Goal: Information Seeking & Learning: Learn about a topic

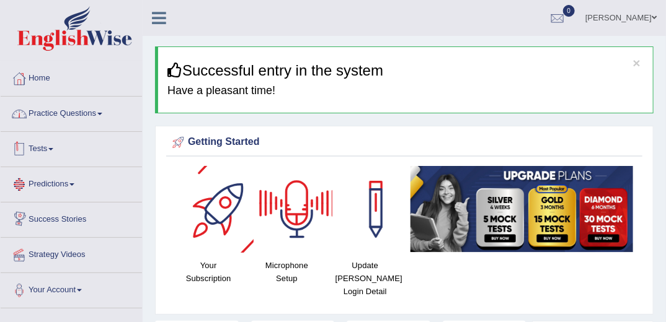
click at [96, 110] on link "Practice Questions" at bounding box center [71, 112] width 141 height 31
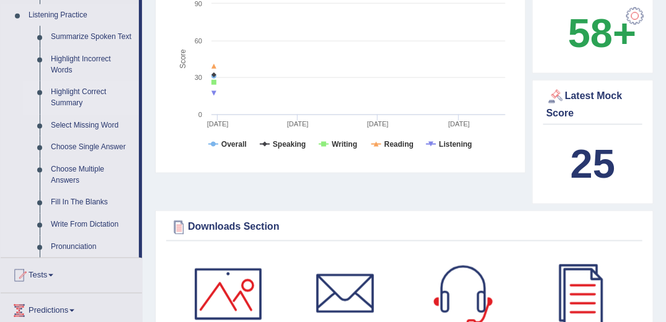
scroll to position [645, 0]
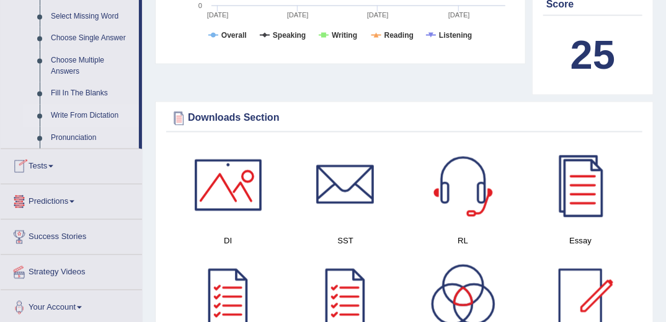
click at [82, 109] on link "Write From Dictation" at bounding box center [92, 116] width 94 height 22
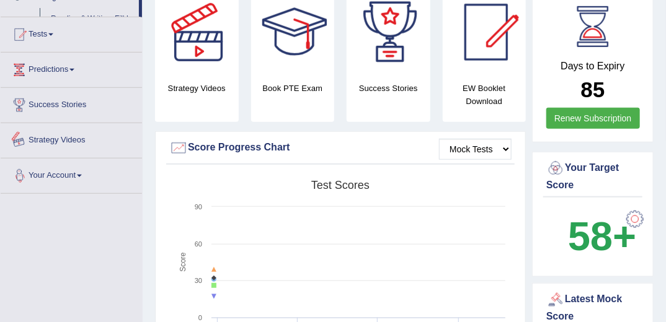
scroll to position [442, 0]
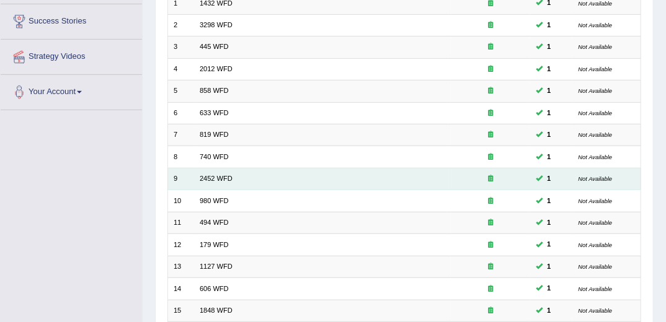
scroll to position [50, 0]
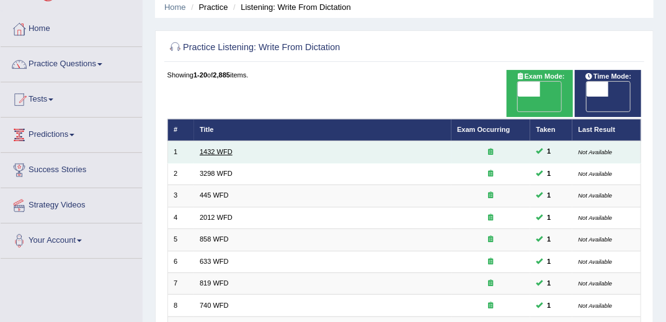
click at [212, 148] on link "1432 WFD" at bounding box center [216, 151] width 33 height 7
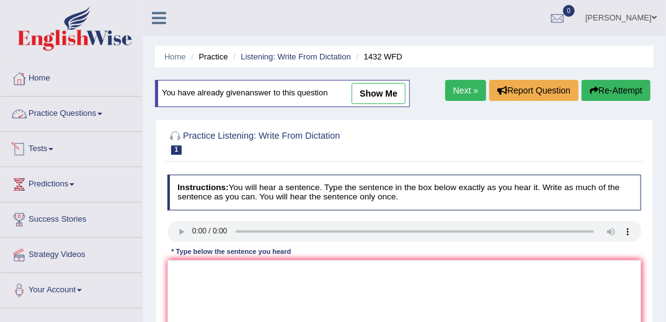
click at [93, 110] on link "Practice Questions" at bounding box center [71, 112] width 141 height 31
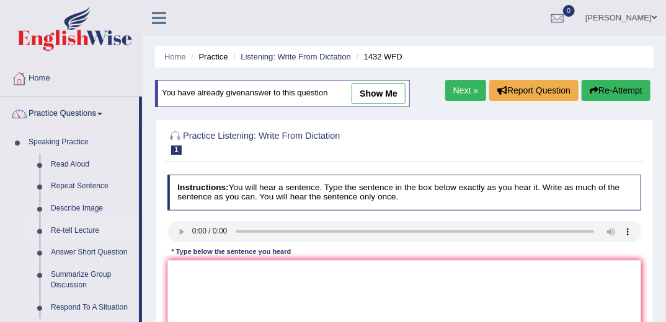
click at [74, 229] on link "Re-tell Lecture" at bounding box center [92, 231] width 94 height 22
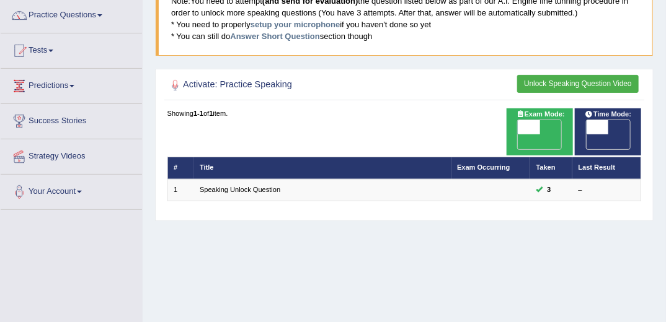
scroll to position [149, 0]
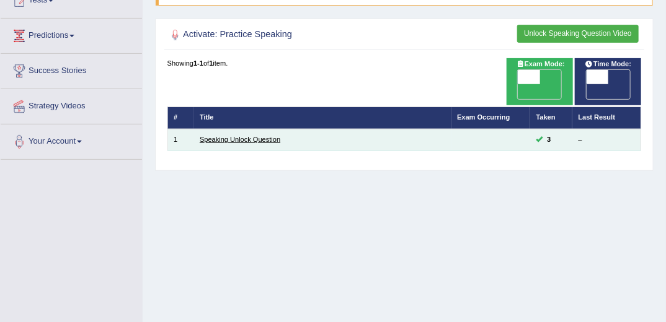
click at [221, 136] on link "Speaking Unlock Question" at bounding box center [240, 139] width 81 height 7
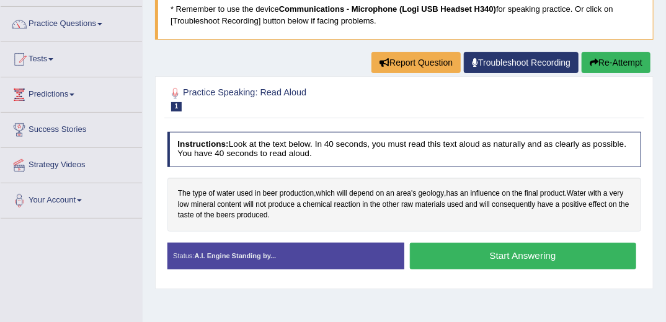
scroll to position [149, 0]
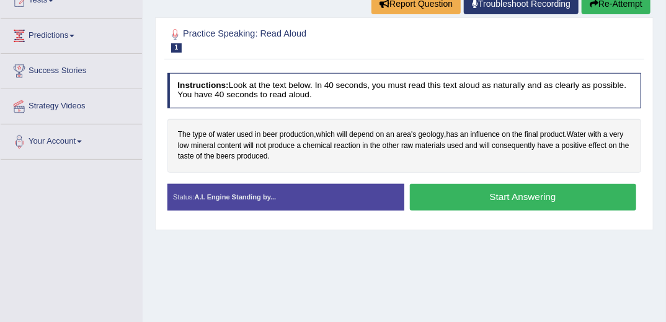
click at [517, 197] on button "Start Answering" at bounding box center [523, 197] width 226 height 27
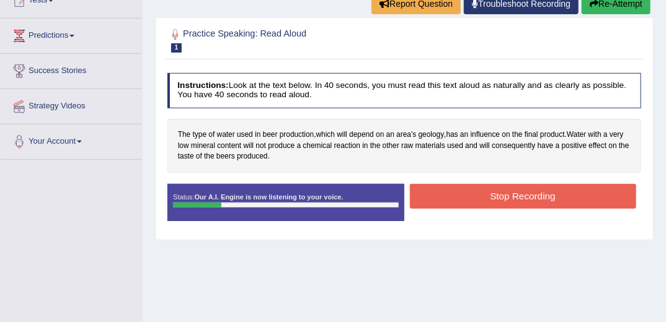
click at [466, 198] on button "Stop Recording" at bounding box center [523, 196] width 226 height 24
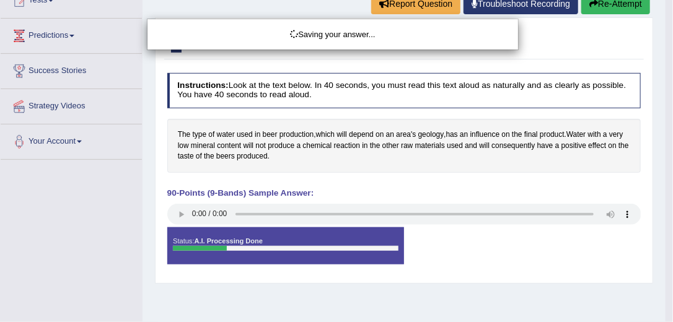
click at [176, 213] on div "Saving your answer..." at bounding box center [336, 161] width 673 height 322
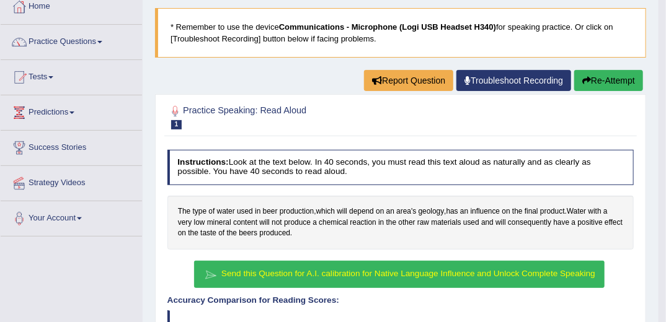
scroll to position [0, 0]
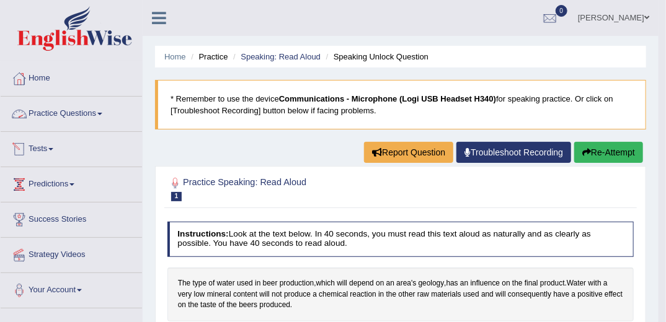
click at [89, 110] on link "Practice Questions" at bounding box center [71, 112] width 141 height 31
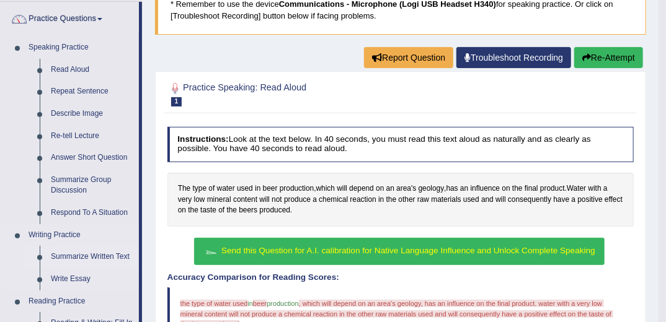
scroll to position [99, 0]
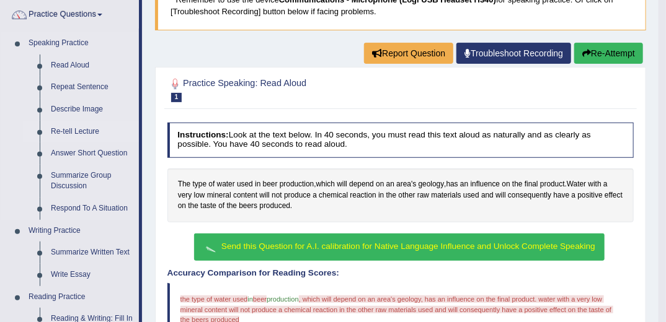
click at [74, 129] on link "Re-tell Lecture" at bounding box center [92, 132] width 94 height 22
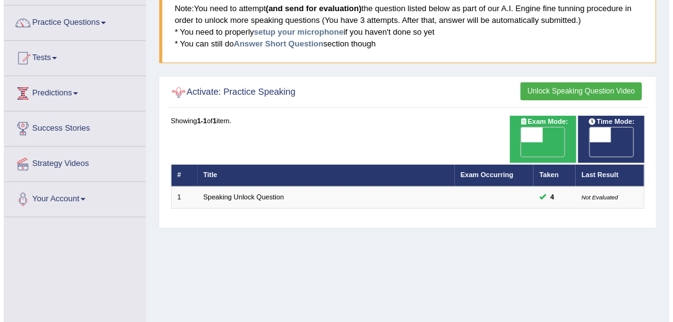
scroll to position [99, 0]
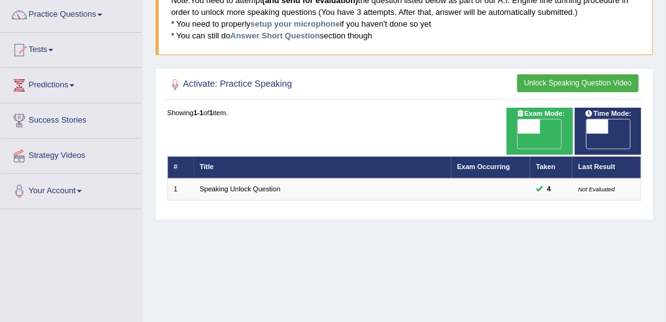
click at [553, 77] on button "Unlock Speaking Question Video" at bounding box center [578, 83] width 122 height 18
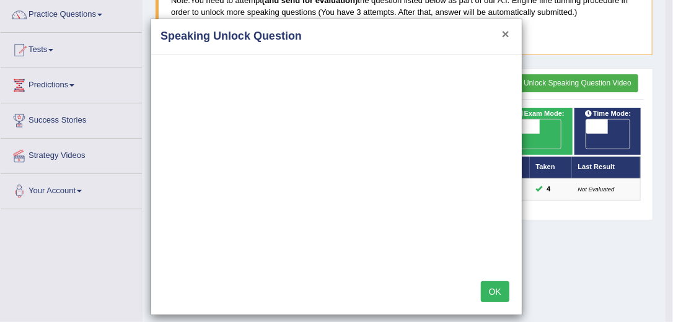
click at [502, 30] on button "×" at bounding box center [505, 33] width 7 height 13
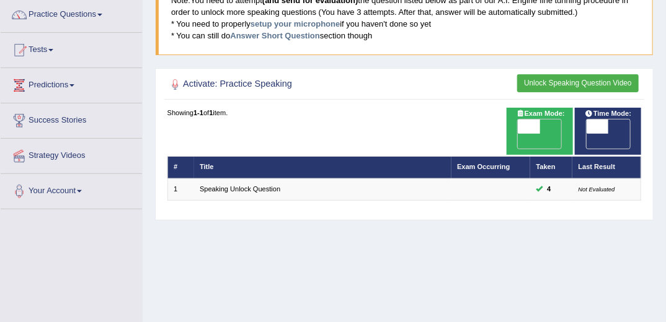
click at [518, 134] on span "OFF" at bounding box center [507, 141] width 22 height 15
checkbox input "true"
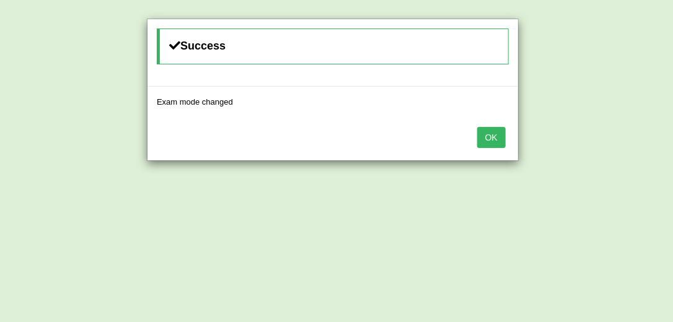
click at [490, 136] on button "OK" at bounding box center [491, 137] width 29 height 21
click at [491, 138] on button "OK" at bounding box center [491, 137] width 29 height 21
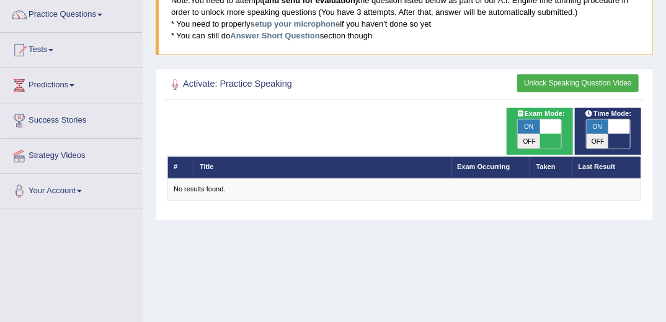
click at [534, 123] on span "ON" at bounding box center [529, 127] width 22 height 15
checkbox input "false"
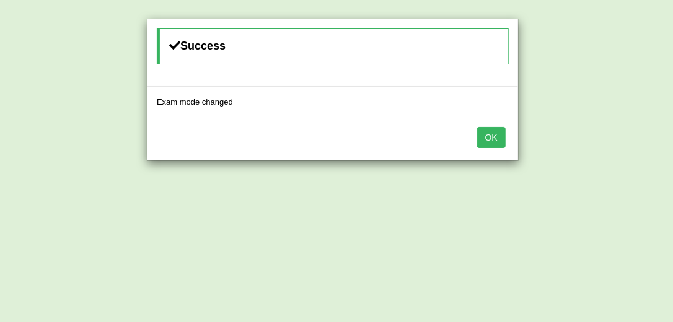
click at [595, 122] on div "Success Exam mode changed OK" at bounding box center [336, 161] width 673 height 322
click at [497, 139] on button "OK" at bounding box center [491, 137] width 29 height 21
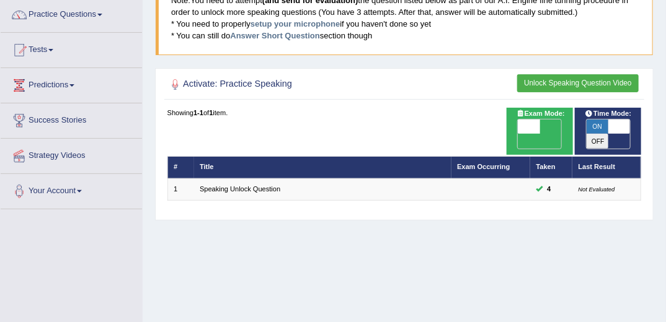
click at [597, 114] on span "Time Mode:" at bounding box center [608, 113] width 55 height 11
click at [598, 124] on span "ON" at bounding box center [597, 127] width 22 height 15
checkbox input "false"
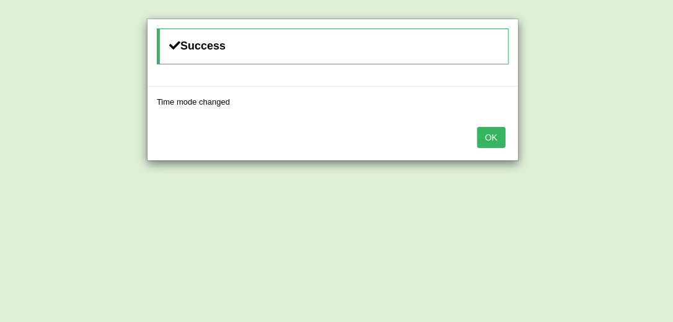
click at [492, 141] on button "OK" at bounding box center [491, 137] width 29 height 21
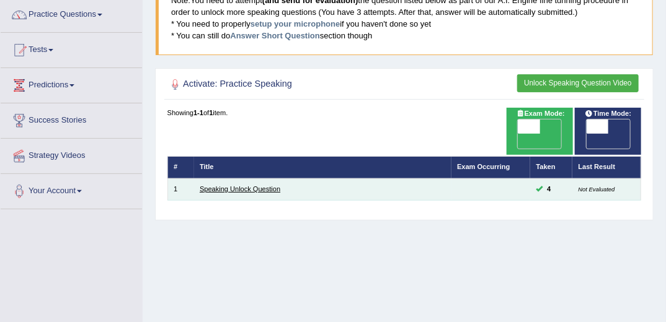
click at [241, 185] on link "Speaking Unlock Question" at bounding box center [240, 188] width 81 height 7
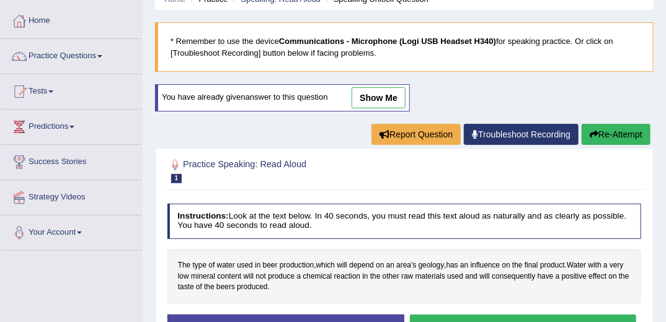
scroll to position [149, 0]
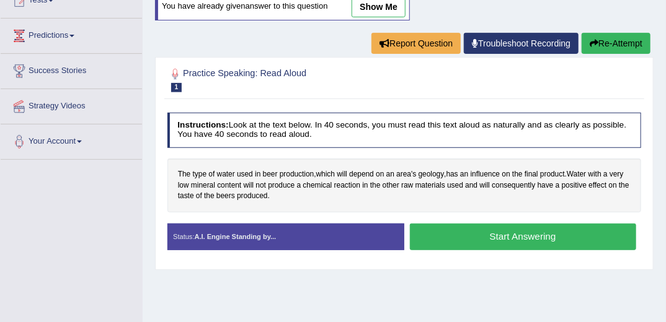
click at [453, 226] on button "Start Answering" at bounding box center [523, 237] width 226 height 27
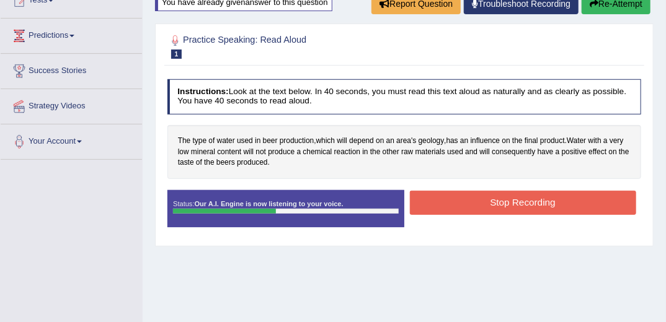
click at [501, 203] on button "Stop Recording" at bounding box center [523, 203] width 226 height 24
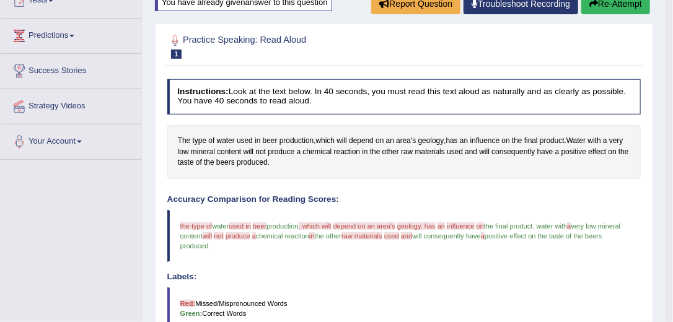
click at [179, 221] on div "Comparing text to speech..." at bounding box center [336, 161] width 673 height 322
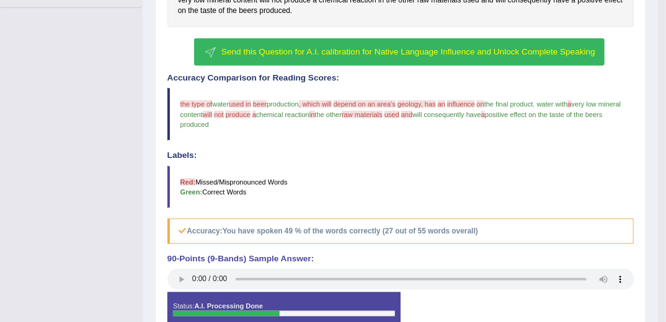
scroll to position [216, 0]
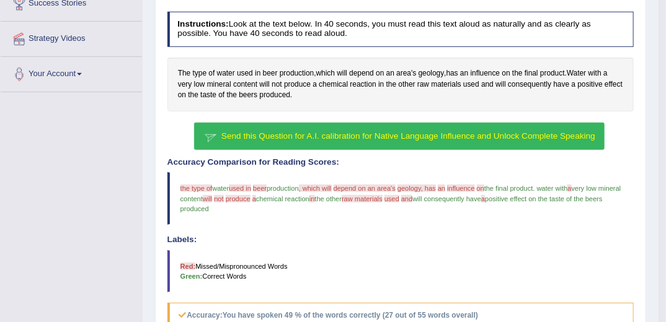
click at [336, 132] on span "Send this Question for A.I. calibration for Native Language Influence and Unloc…" at bounding box center [408, 135] width 374 height 9
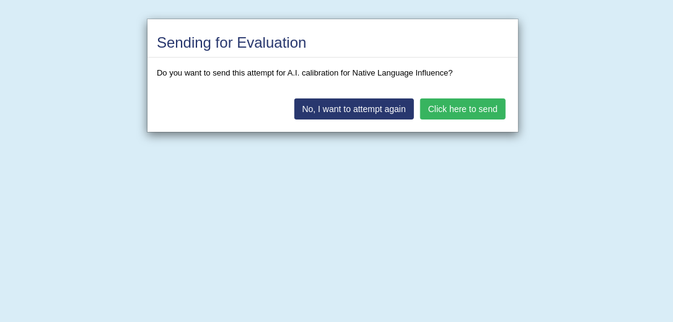
click at [454, 108] on button "Click here to send" at bounding box center [463, 109] width 86 height 21
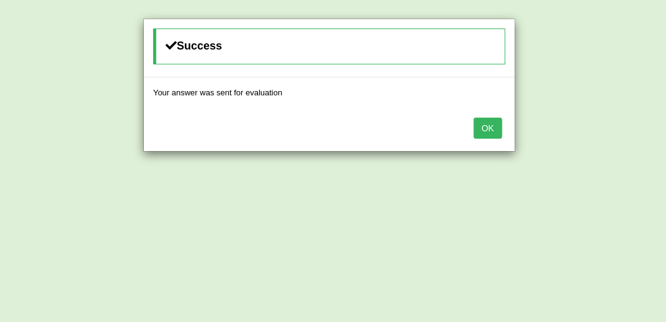
click at [488, 124] on button "OK" at bounding box center [488, 128] width 29 height 21
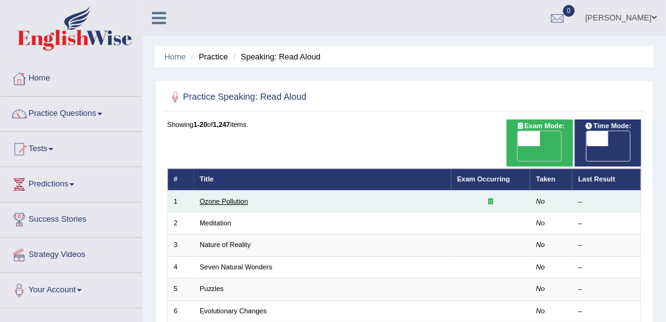
click at [228, 198] on link "Ozone Pollution" at bounding box center [224, 201] width 48 height 7
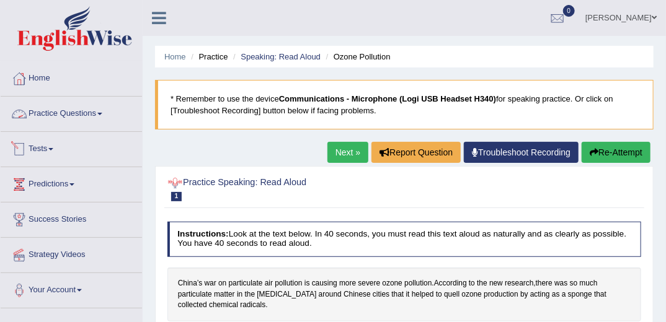
click at [77, 109] on link "Practice Questions" at bounding box center [71, 112] width 141 height 31
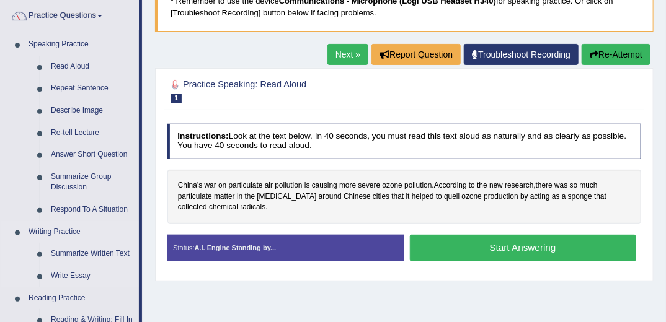
scroll to position [99, 0]
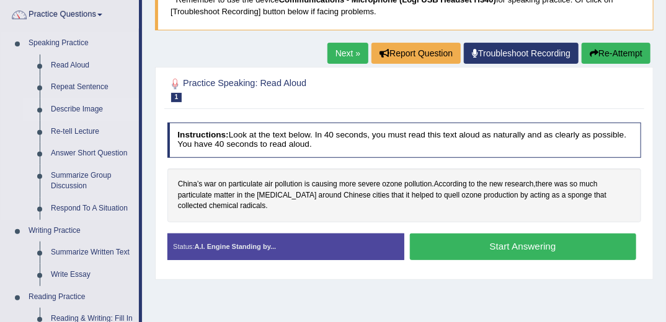
click at [70, 106] on link "Describe Image" at bounding box center [92, 110] width 94 height 22
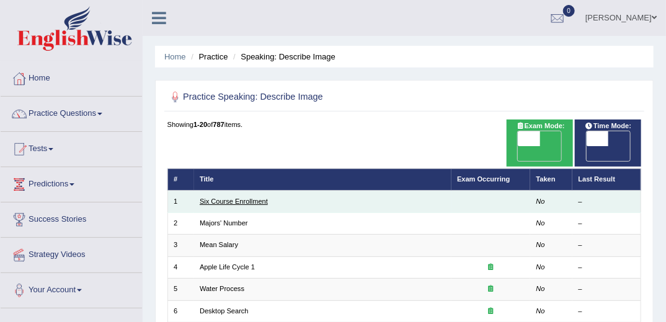
click at [221, 198] on link "Six Course Enrollment" at bounding box center [234, 201] width 68 height 7
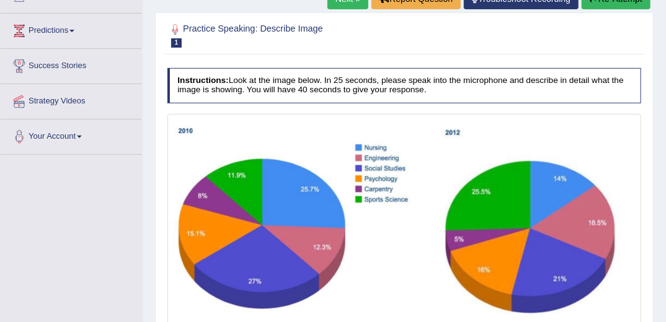
scroll to position [298, 0]
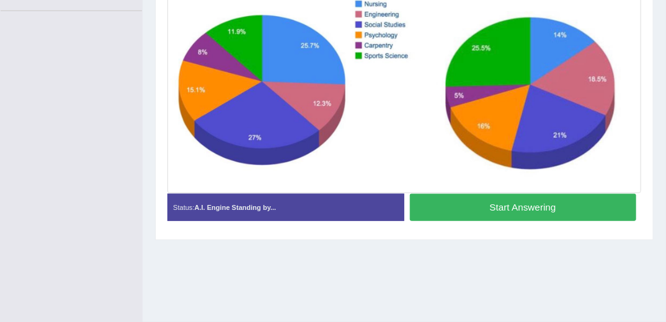
click at [479, 203] on button "Start Answering" at bounding box center [523, 207] width 226 height 27
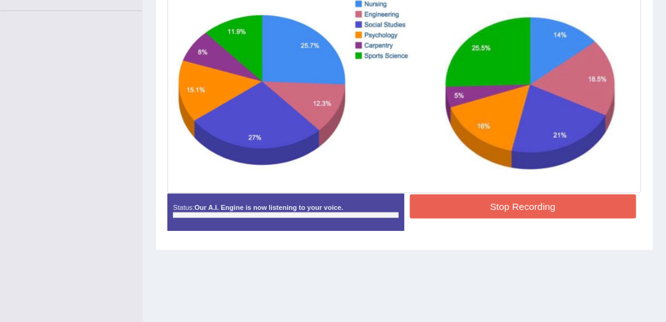
scroll to position [248, 0]
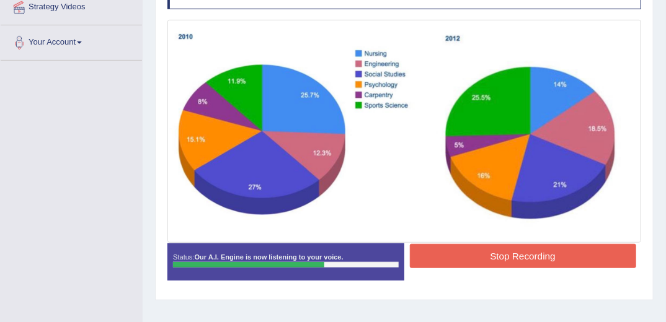
click at [518, 250] on button "Stop Recording" at bounding box center [523, 256] width 226 height 24
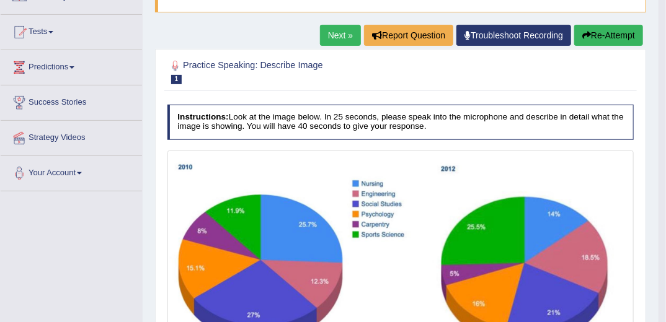
scroll to position [50, 0]
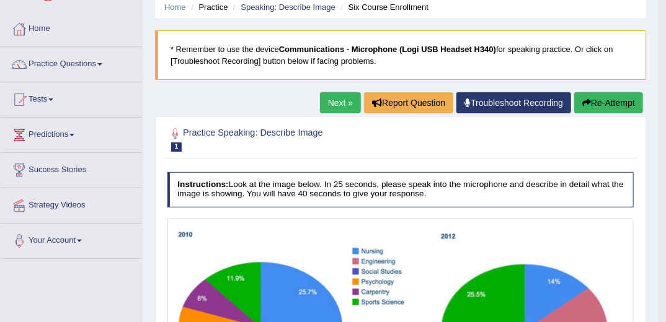
click at [612, 101] on button "Re-Attempt" at bounding box center [608, 102] width 69 height 21
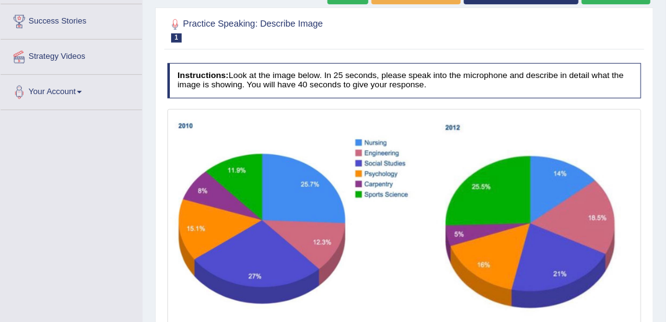
scroll to position [248, 0]
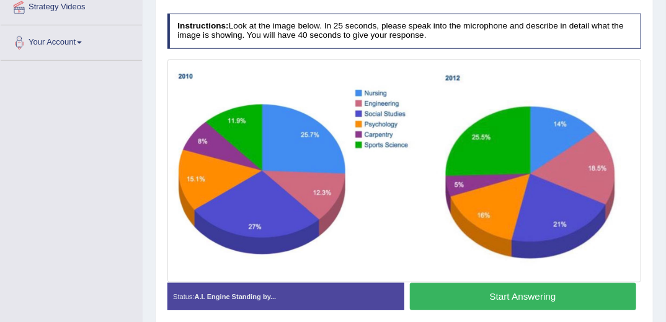
click at [511, 298] on button "Start Answering" at bounding box center [523, 296] width 226 height 27
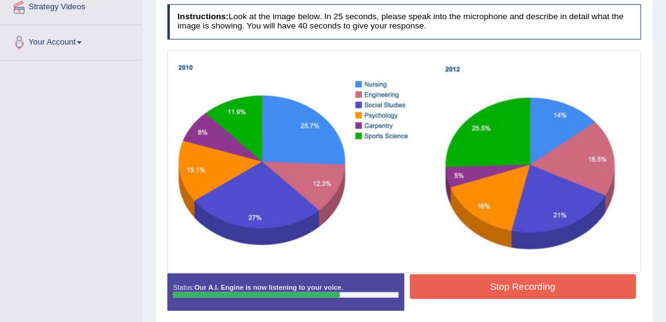
click at [516, 284] on button "Stop Recording" at bounding box center [523, 287] width 226 height 24
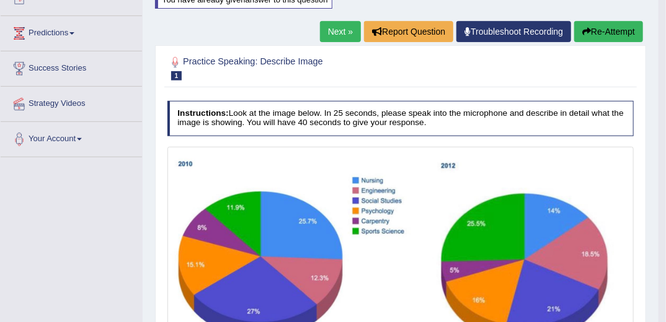
scroll to position [149, 0]
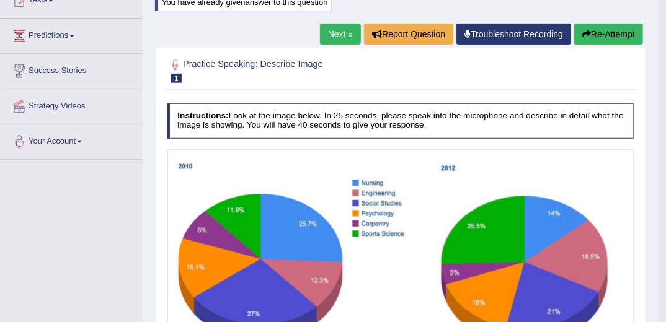
click at [332, 31] on link "Next »" at bounding box center [340, 34] width 41 height 21
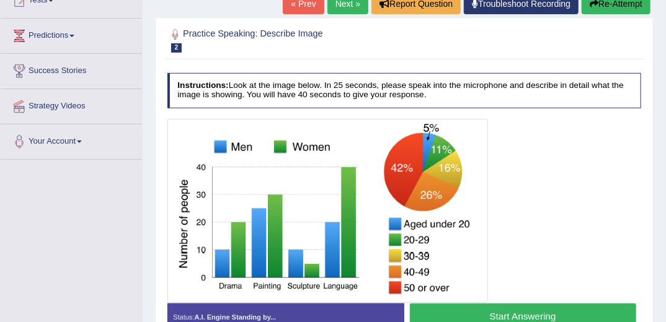
scroll to position [198, 0]
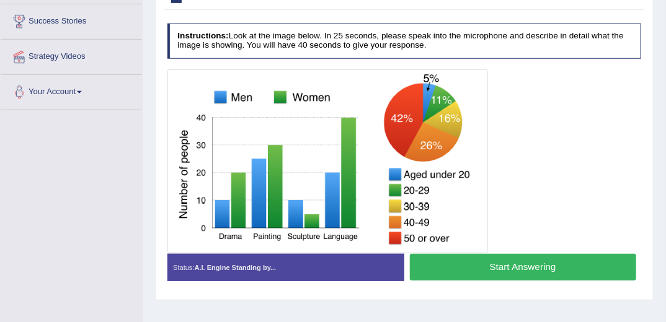
drag, startPoint x: 351, startPoint y: 301, endPoint x: 470, endPoint y: 288, distance: 119.7
click at [352, 301] on div "Home Practice Speaking: Describe Image Majors' Number * Remember to use the dev…" at bounding box center [404, 112] width 523 height 620
click at [477, 268] on button "Start Answering" at bounding box center [523, 267] width 226 height 27
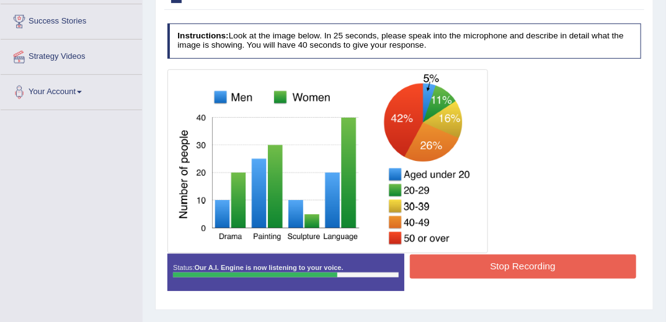
click at [486, 259] on button "Stop Recording" at bounding box center [523, 267] width 226 height 24
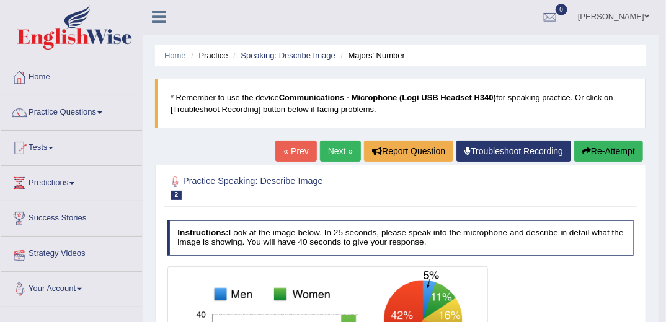
scroll to position [0, 0]
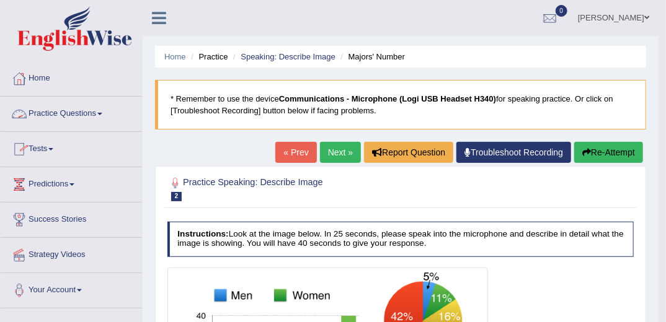
click at [101, 111] on link "Practice Questions" at bounding box center [71, 112] width 141 height 31
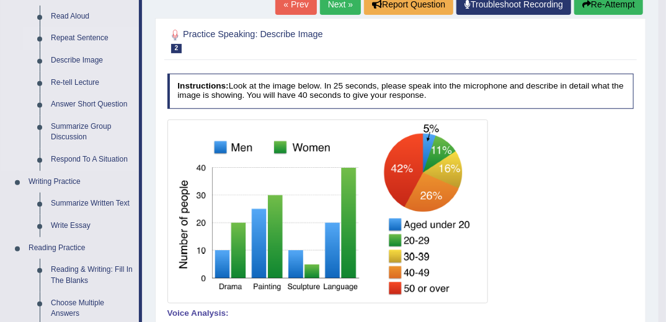
scroll to position [149, 0]
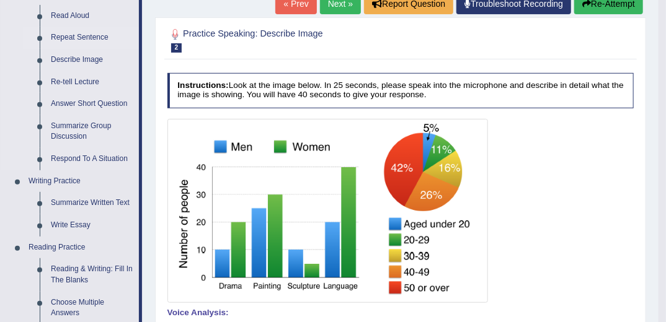
click at [79, 36] on link "Repeat Sentence" at bounding box center [92, 38] width 94 height 22
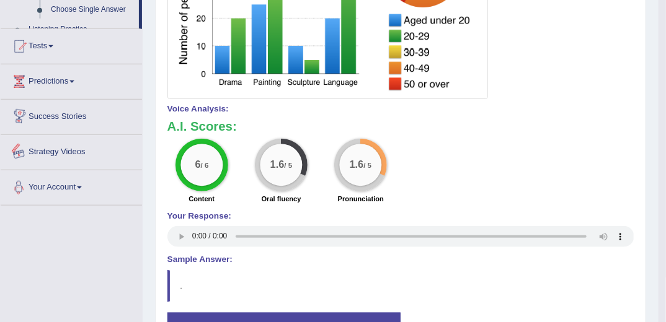
scroll to position [648, 0]
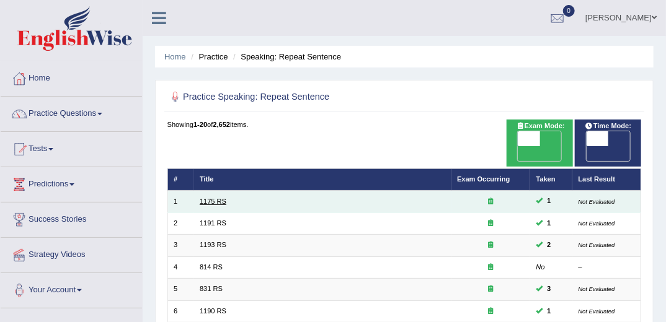
click at [208, 198] on link "1175 RS" at bounding box center [213, 201] width 27 height 7
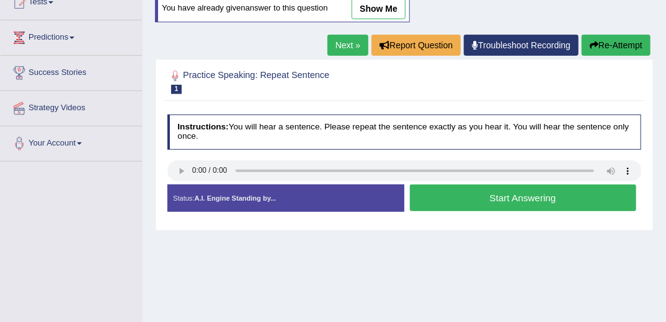
scroll to position [149, 0]
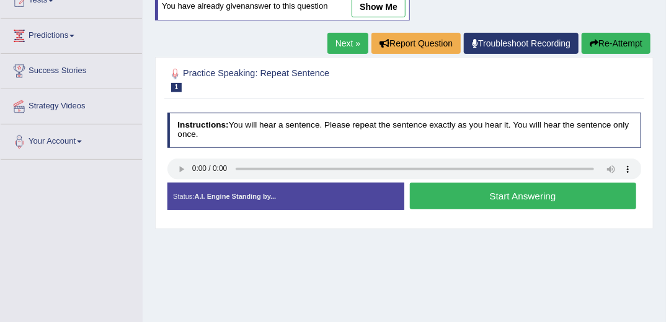
click at [469, 196] on button "Start Answering" at bounding box center [523, 196] width 226 height 27
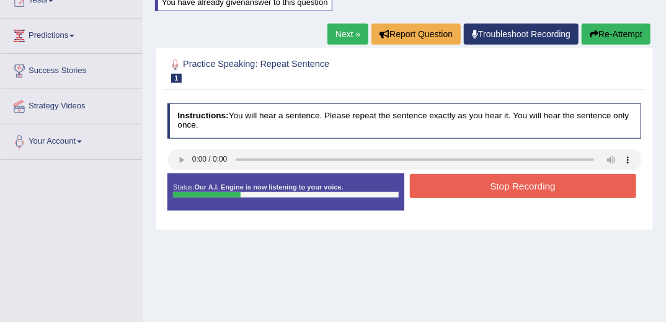
click at [477, 190] on button "Stop Recording" at bounding box center [523, 186] width 226 height 24
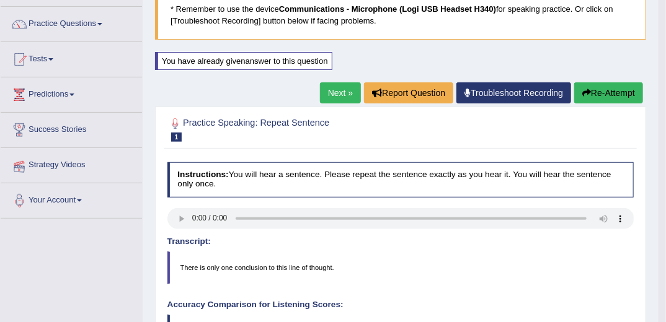
scroll to position [0, 0]
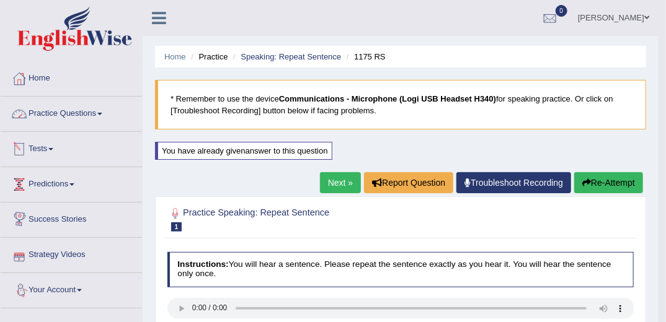
click at [86, 110] on link "Practice Questions" at bounding box center [71, 112] width 141 height 31
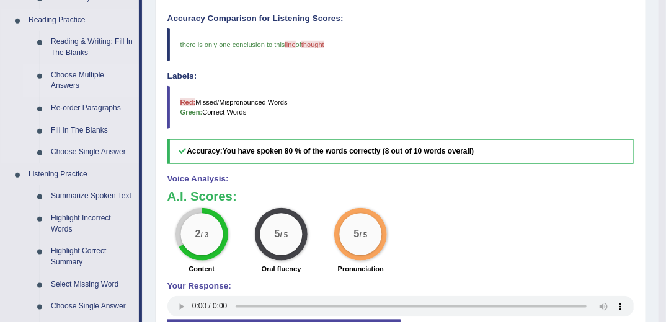
scroll to position [397, 0]
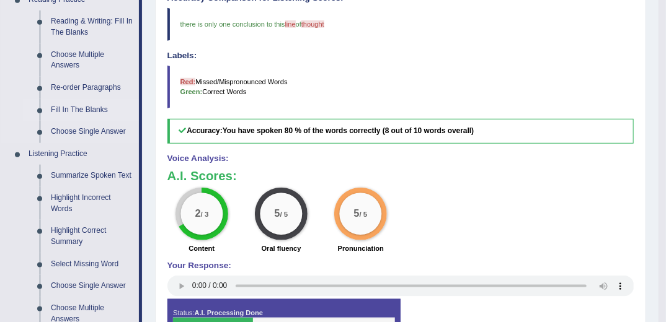
click at [78, 108] on link "Fill In The Blanks" at bounding box center [92, 110] width 94 height 22
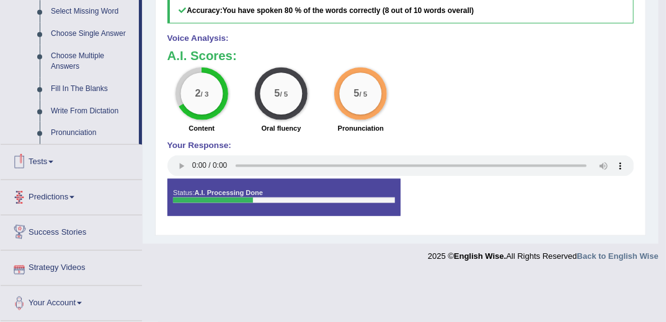
scroll to position [517, 0]
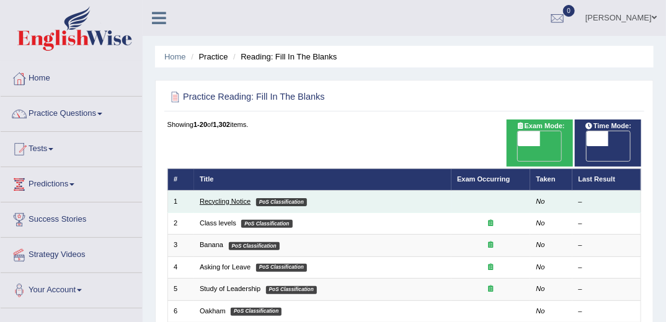
click at [219, 198] on link "Recycling Notice" at bounding box center [225, 201] width 51 height 7
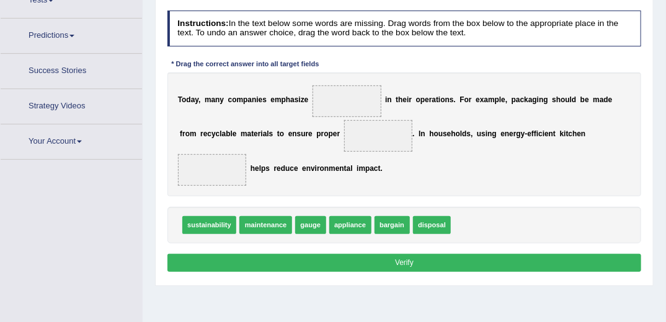
scroll to position [172, 0]
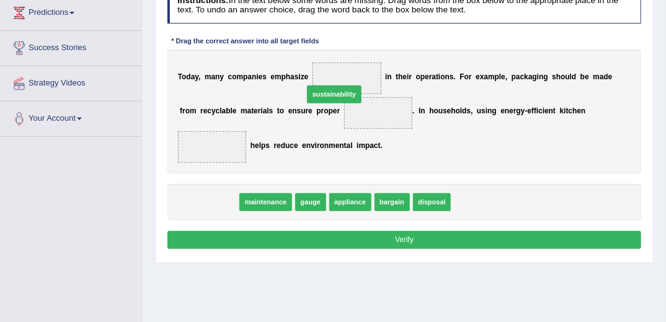
drag, startPoint x: 211, startPoint y: 184, endPoint x: 358, endPoint y: 57, distance: 193.9
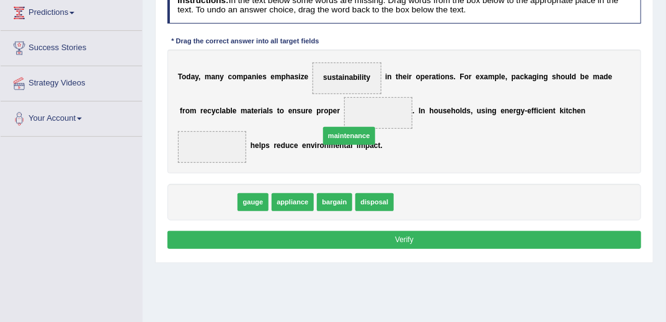
drag, startPoint x: 211, startPoint y: 179, endPoint x: 377, endPoint y: 102, distance: 182.8
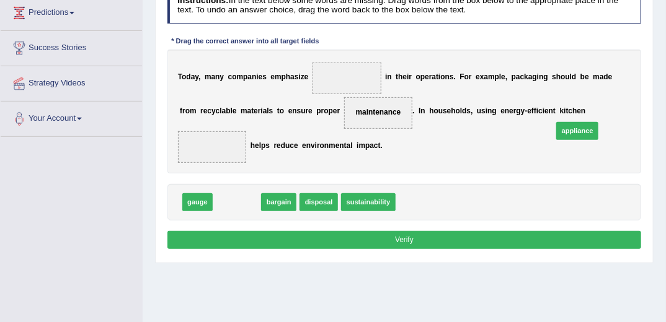
drag, startPoint x: 233, startPoint y: 187, endPoint x: 634, endPoint y: 103, distance: 409.1
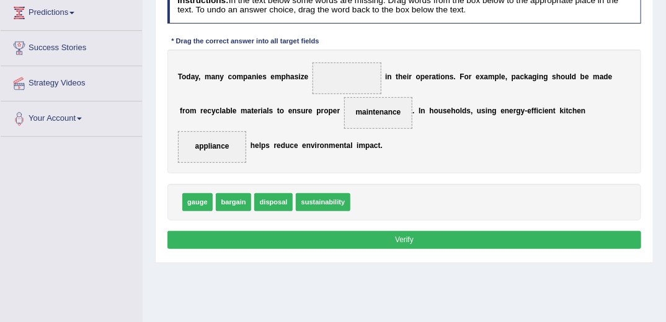
click at [436, 231] on button "Verify" at bounding box center [404, 240] width 474 height 18
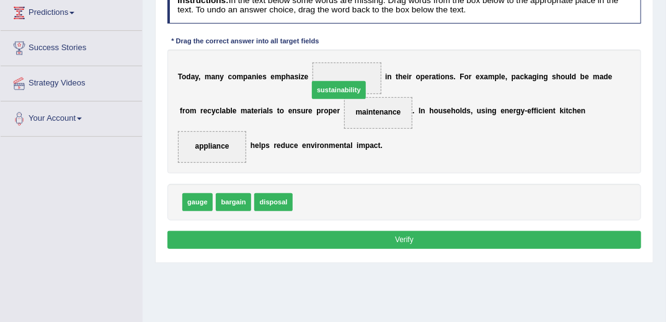
drag, startPoint x: 309, startPoint y: 184, endPoint x: 328, endPoint y: 52, distance: 133.3
click at [402, 231] on button "Verify" at bounding box center [404, 240] width 474 height 18
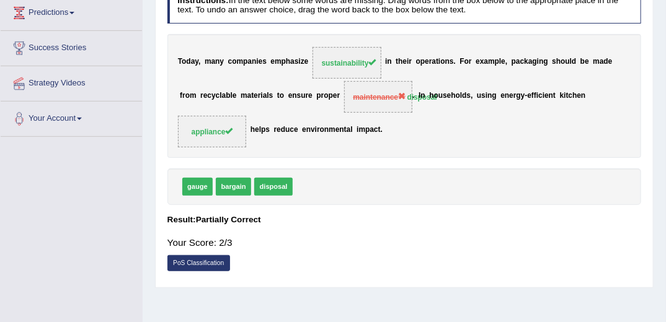
scroll to position [0, 0]
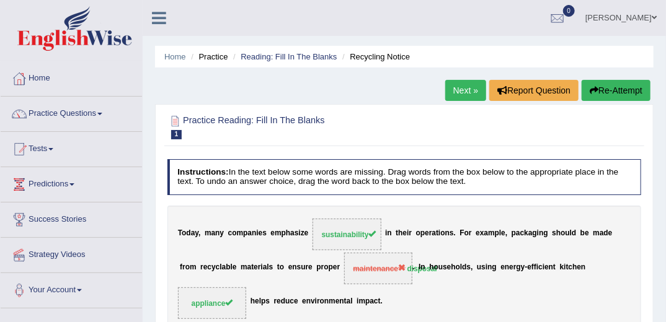
drag, startPoint x: 469, startPoint y: 87, endPoint x: 473, endPoint y: 138, distance: 51.0
click at [469, 87] on link "Next »" at bounding box center [465, 90] width 41 height 21
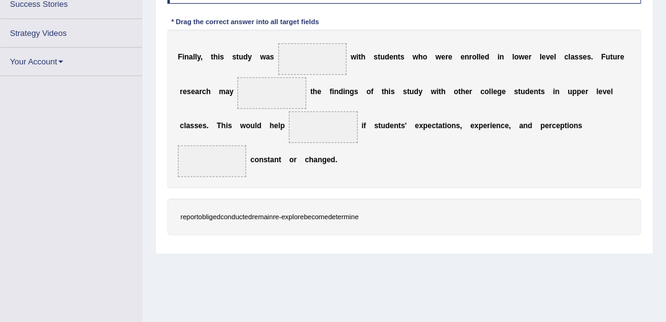
scroll to position [124, 0]
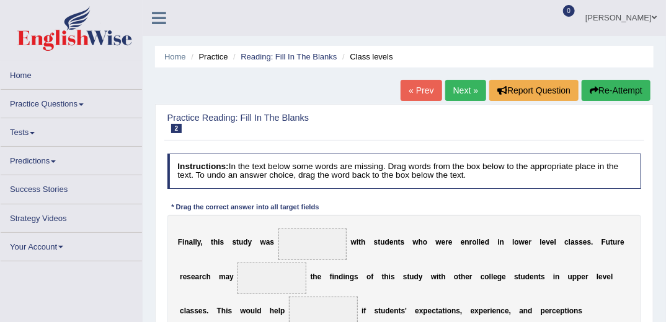
click at [457, 87] on link "Next »" at bounding box center [465, 90] width 41 height 21
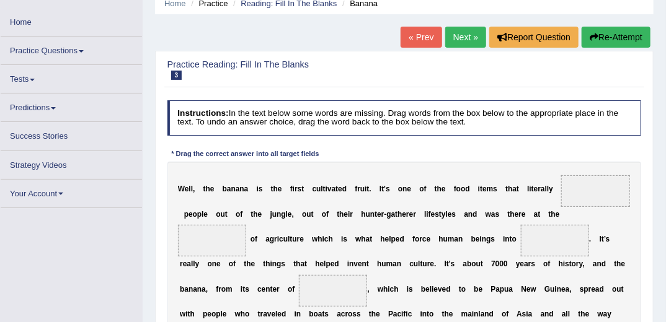
scroll to position [226, 0]
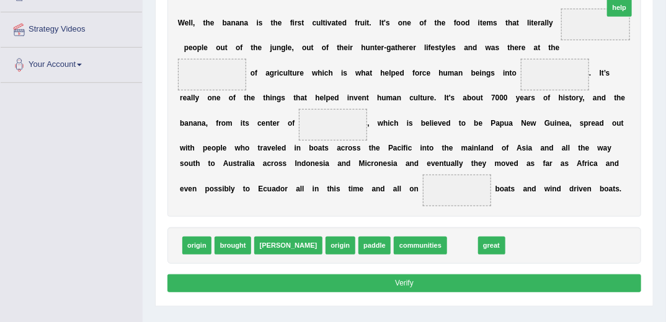
drag, startPoint x: 411, startPoint y: 263, endPoint x: 596, endPoint y: -17, distance: 335.6
drag, startPoint x: 410, startPoint y: 263, endPoint x: 599, endPoint y: -24, distance: 343.7
drag, startPoint x: 446, startPoint y: 263, endPoint x: 596, endPoint y: -20, distance: 320.0
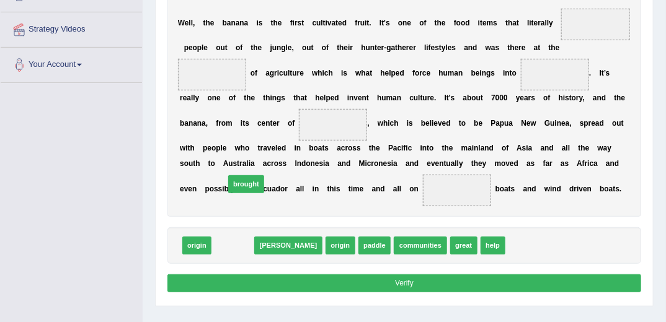
drag, startPoint x: 231, startPoint y: 265, endPoint x: 246, endPoint y: 192, distance: 74.2
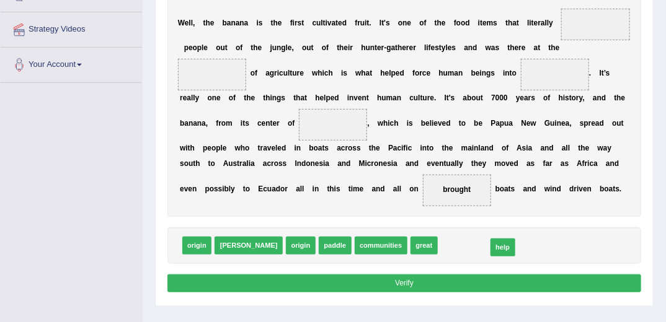
drag, startPoint x: 403, startPoint y: 266, endPoint x: 448, endPoint y: 272, distance: 45.0
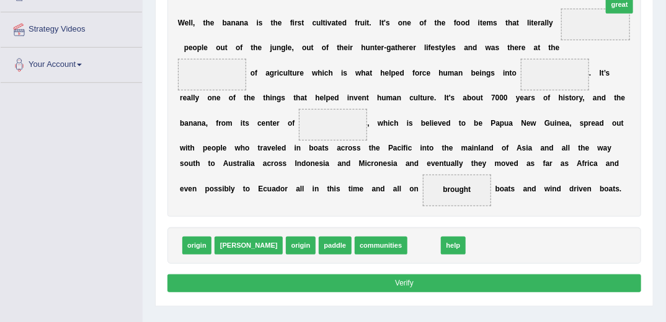
drag, startPoint x: 375, startPoint y: 262, endPoint x: 605, endPoint y: -22, distance: 365.4
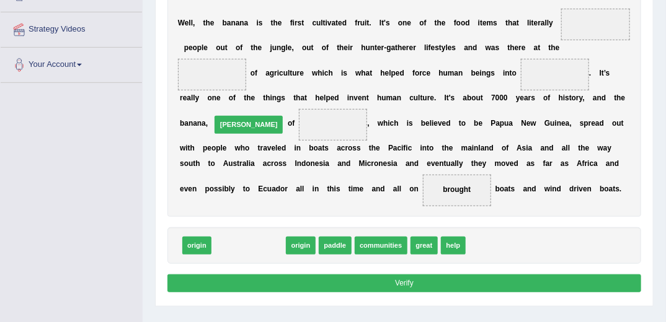
drag, startPoint x: 226, startPoint y: 265, endPoint x: 226, endPoint y: 123, distance: 142.6
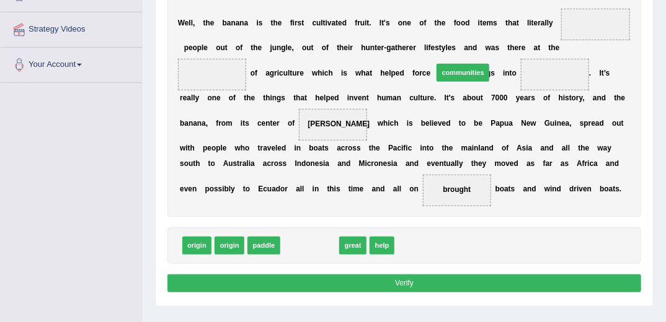
drag, startPoint x: 309, startPoint y: 263, endPoint x: 490, endPoint y: 60, distance: 271.8
click at [490, 60] on div "Instructions: In the text below some words are missing. Drag words from the box…" at bounding box center [403, 115] width 479 height 373
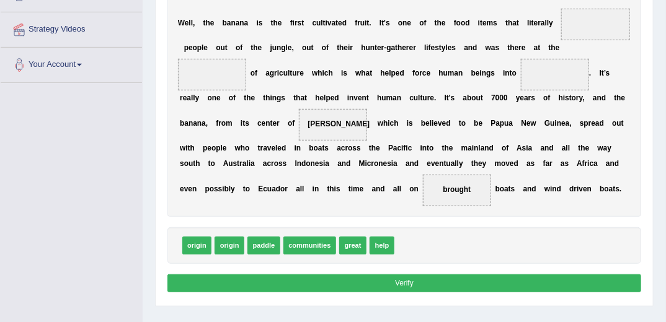
click at [469, 293] on button "Verify" at bounding box center [404, 284] width 474 height 18
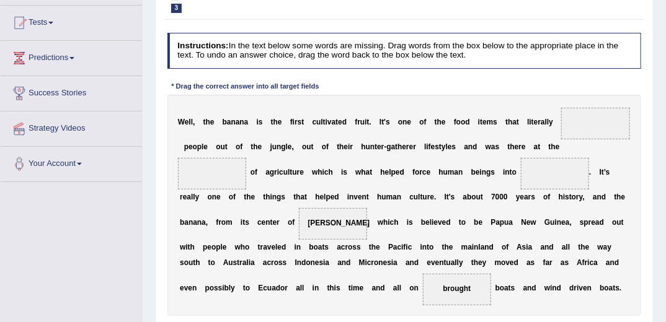
scroll to position [27, 0]
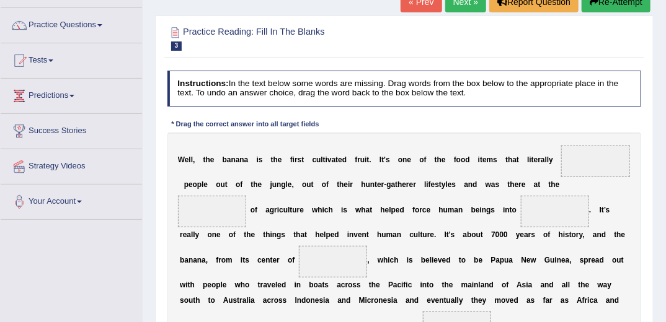
scroll to position [176, 0]
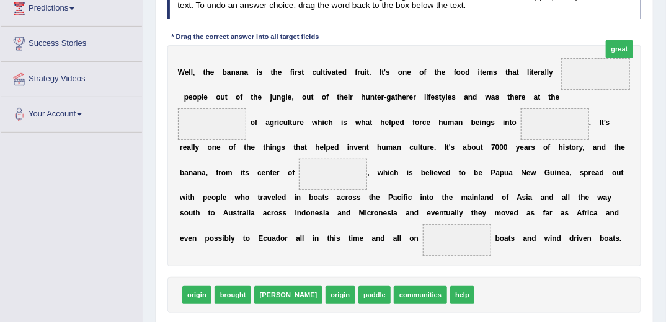
drag, startPoint x: 435, startPoint y: 314, endPoint x: 585, endPoint y: 25, distance: 326.4
click at [585, 25] on div "Instructions: In the text below some words are missing. Drag words from the box…" at bounding box center [403, 164] width 479 height 373
click at [566, 70] on span at bounding box center [595, 74] width 69 height 32
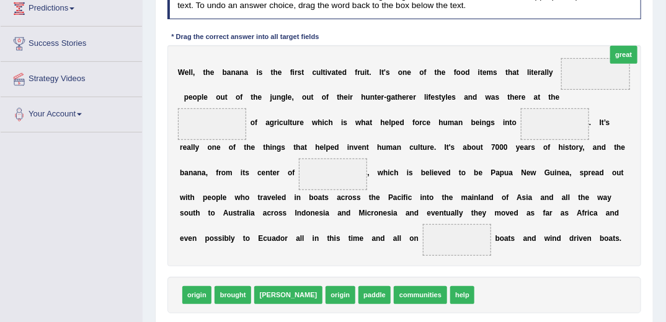
drag, startPoint x: 443, startPoint y: 313, endPoint x: 598, endPoint y: 30, distance: 323.2
click at [598, 30] on div "Instructions: In the text below some words are missing. Drag words from the box…" at bounding box center [403, 164] width 479 height 373
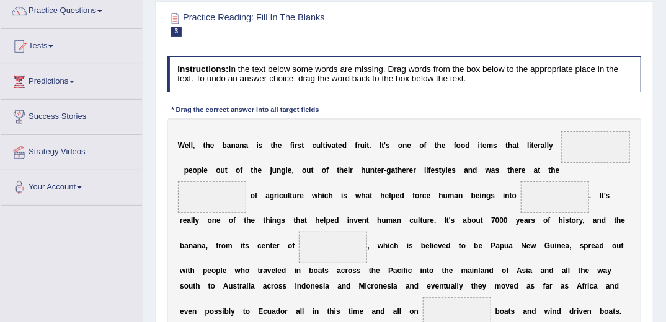
scroll to position [27, 0]
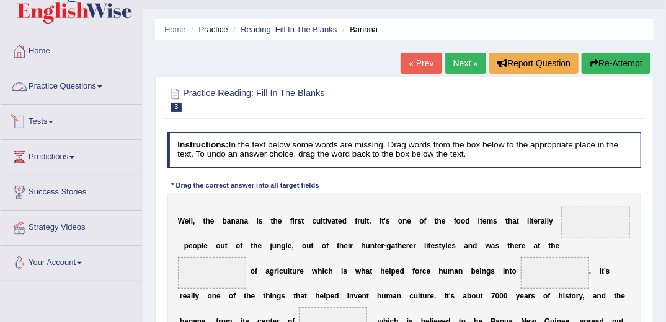
click at [77, 84] on link "Practice Questions" at bounding box center [71, 84] width 141 height 31
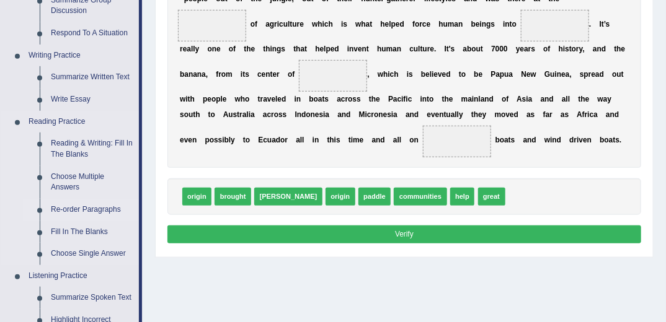
scroll to position [275, 0]
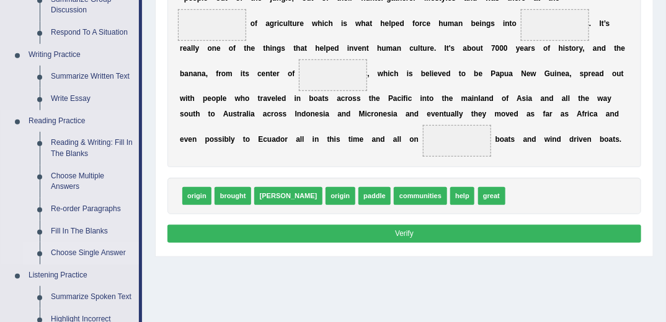
click at [66, 253] on link "Choose Single Answer" at bounding box center [92, 253] width 94 height 22
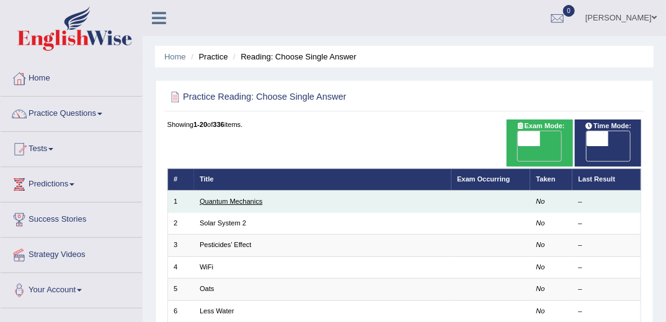
click at [221, 198] on link "Quantum Mechanics" at bounding box center [231, 201] width 63 height 7
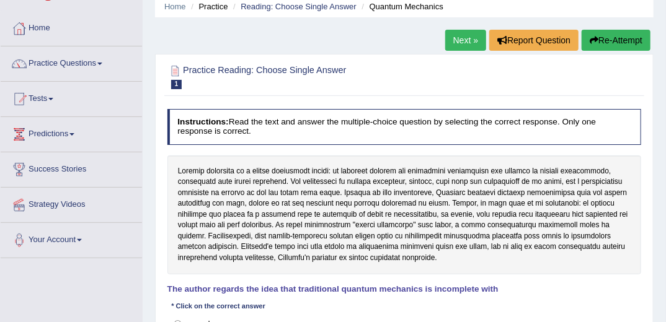
scroll to position [198, 0]
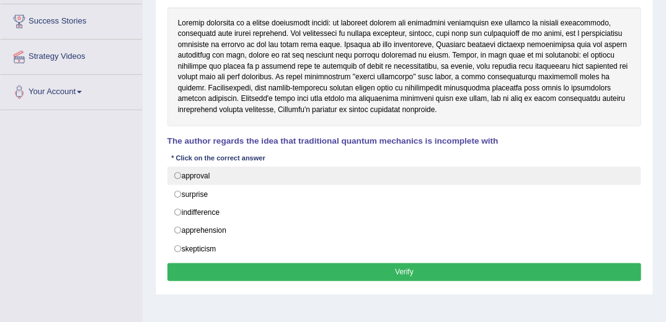
click at [176, 174] on label "approval" at bounding box center [404, 176] width 474 height 19
radio input "true"
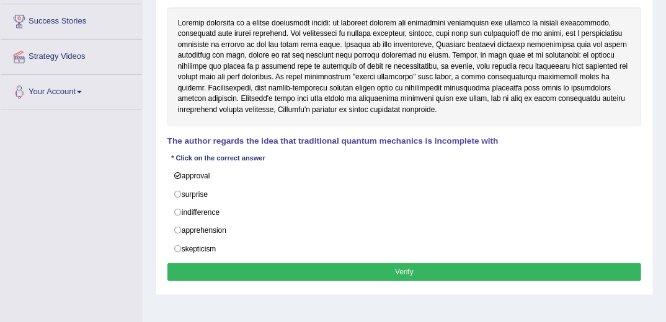
click at [252, 265] on button "Verify" at bounding box center [404, 272] width 474 height 18
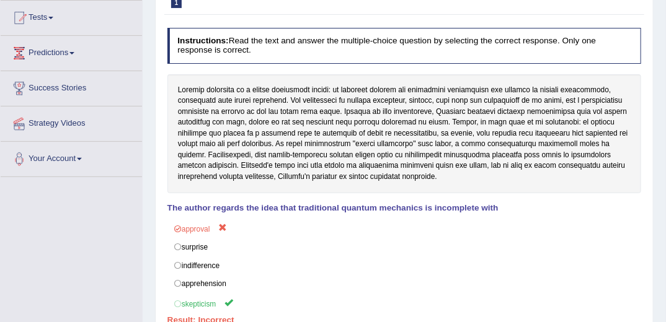
scroll to position [50, 0]
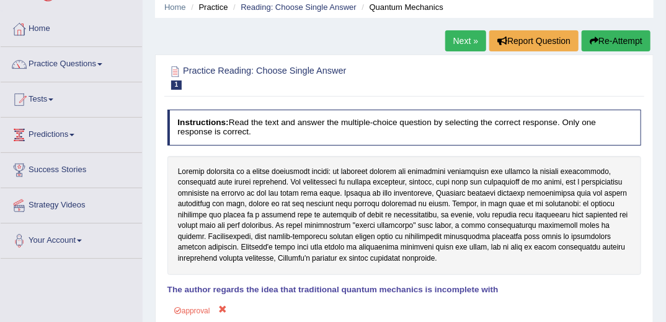
click at [459, 38] on link "Next »" at bounding box center [465, 40] width 41 height 21
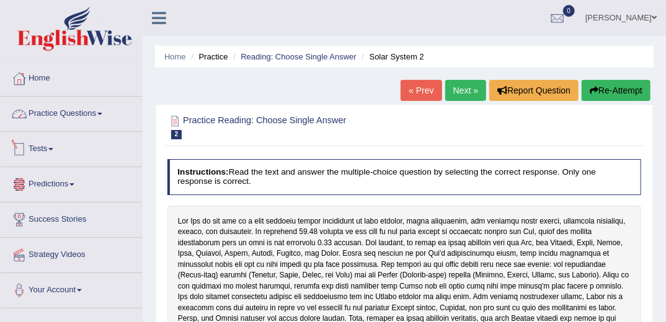
click at [83, 112] on link "Practice Questions" at bounding box center [71, 112] width 141 height 31
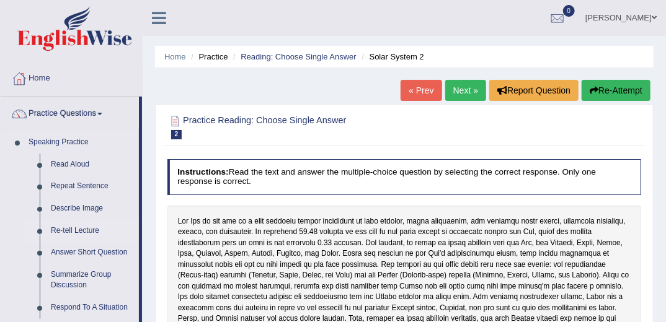
click at [70, 227] on link "Re-tell Lecture" at bounding box center [92, 231] width 94 height 22
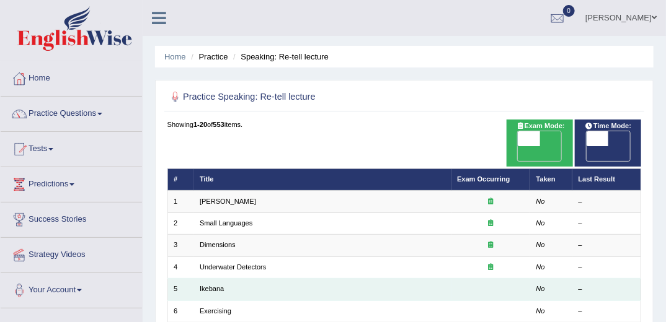
scroll to position [99, 0]
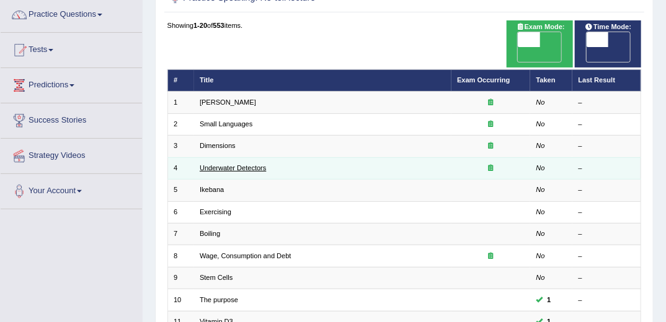
click at [213, 164] on link "Underwater Detectors" at bounding box center [233, 167] width 66 height 7
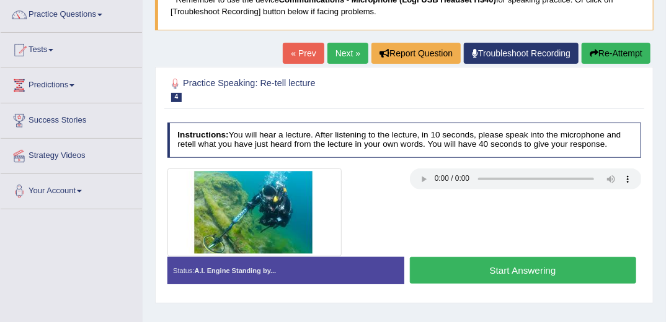
click at [381, 226] on div at bounding box center [283, 213] width 242 height 88
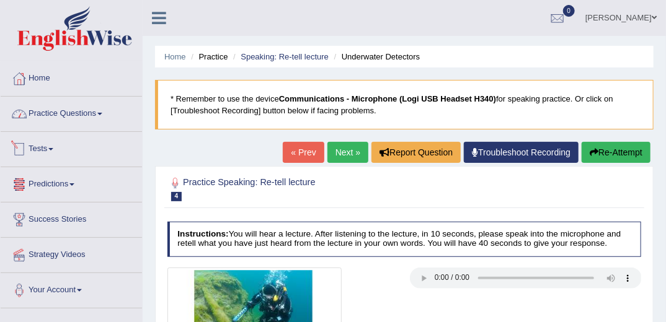
click at [99, 112] on link "Practice Questions" at bounding box center [71, 112] width 141 height 31
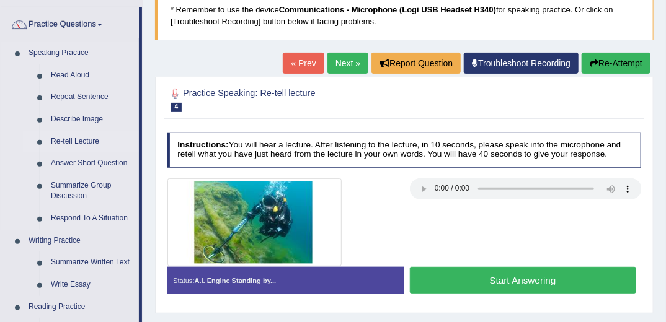
scroll to position [99, 0]
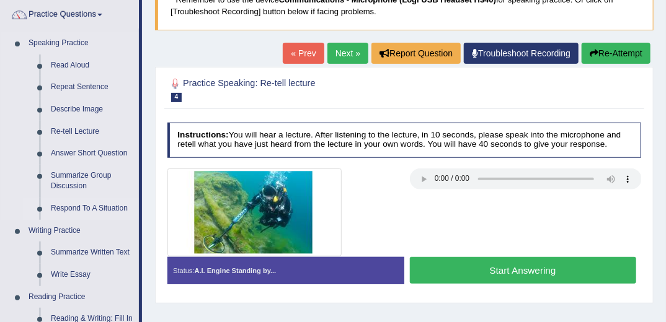
click at [84, 208] on link "Respond To A Situation" at bounding box center [92, 209] width 94 height 22
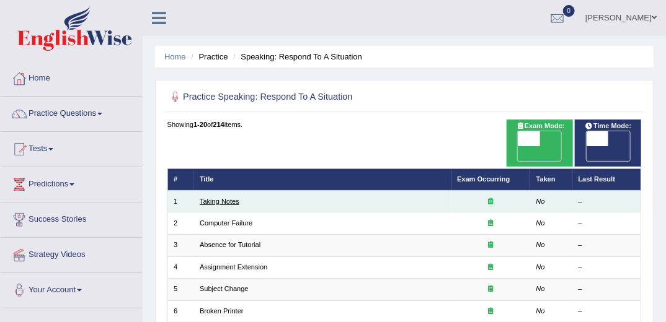
click at [214, 198] on link "Taking Notes" at bounding box center [220, 201] width 40 height 7
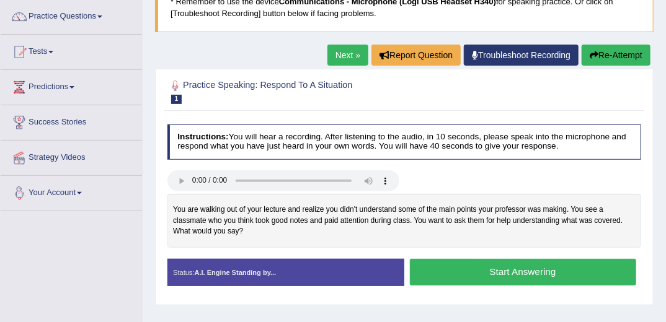
scroll to position [50, 0]
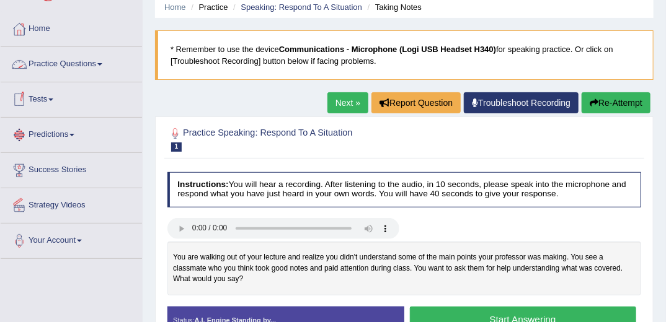
click at [77, 61] on link "Practice Questions" at bounding box center [71, 62] width 141 height 31
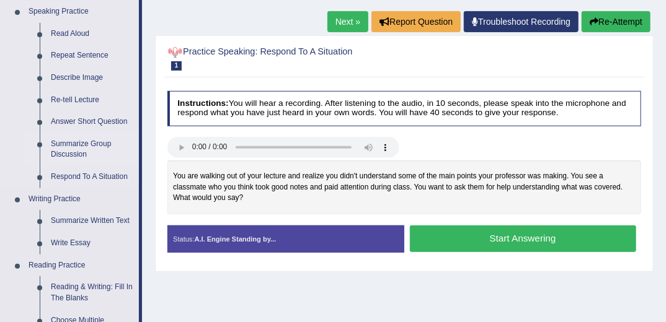
scroll to position [248, 0]
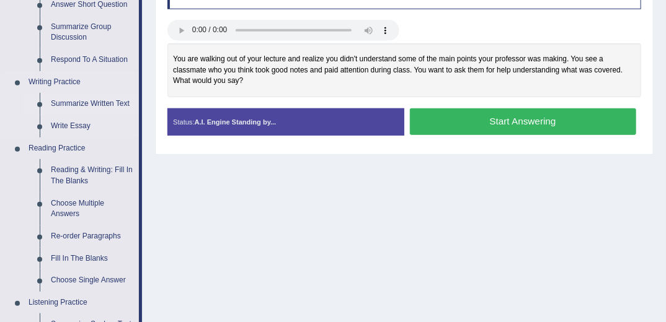
click at [77, 107] on link "Summarize Written Text" at bounding box center [92, 104] width 94 height 22
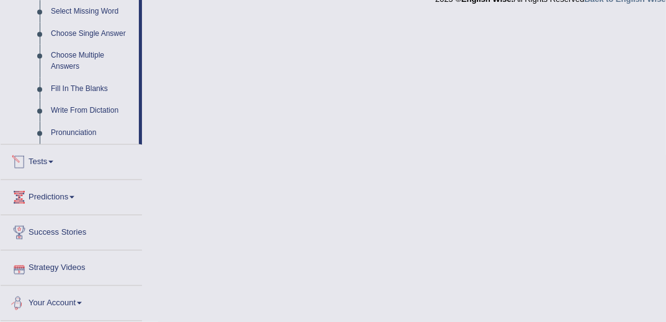
scroll to position [623, 0]
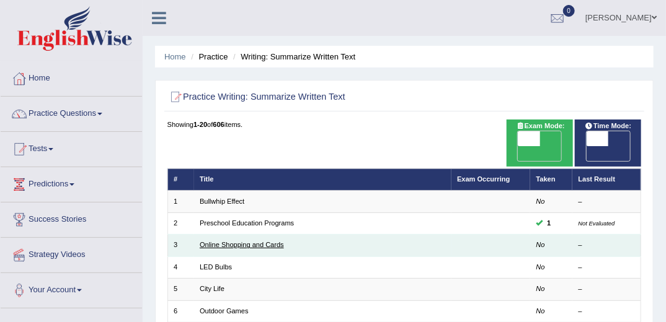
click at [217, 241] on link "Online Shopping and Cards" at bounding box center [242, 244] width 84 height 7
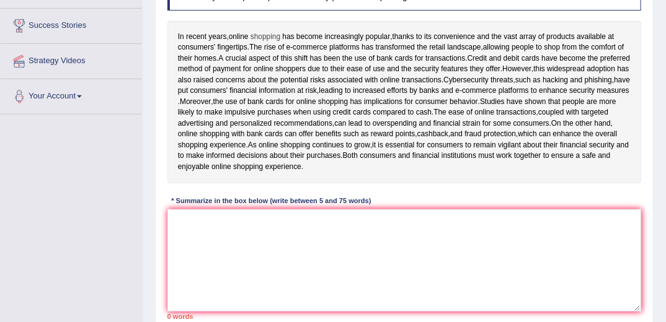
scroll to position [198, 0]
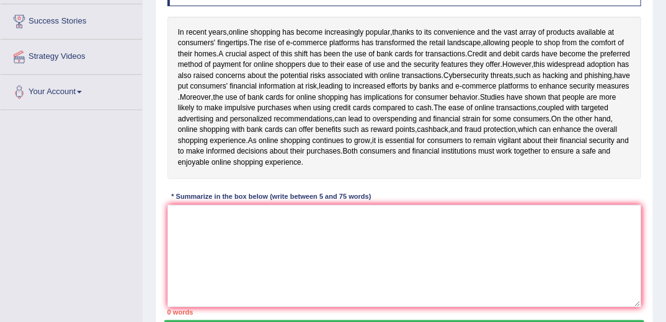
drag, startPoint x: 498, startPoint y: 170, endPoint x: 337, endPoint y: 200, distance: 163.8
click at [362, 166] on div "In recent years , online shopping has become increasingly popular , thanks to i…" at bounding box center [404, 98] width 474 height 162
drag, startPoint x: 303, startPoint y: 174, endPoint x: 265, endPoint y: 139, distance: 51.3
click at [265, 139] on div "In recent years , online shopping has become increasingly popular , thanks to i…" at bounding box center [404, 98] width 474 height 162
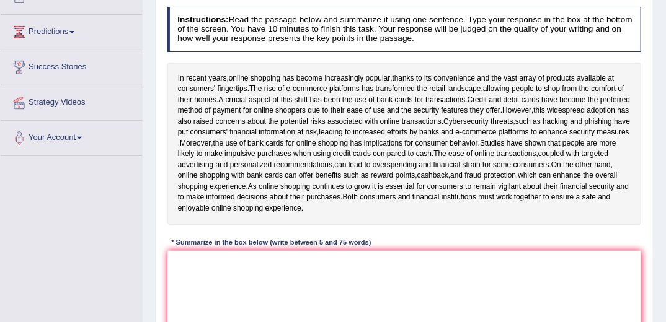
scroll to position [149, 0]
